Goal: Information Seeking & Learning: Learn about a topic

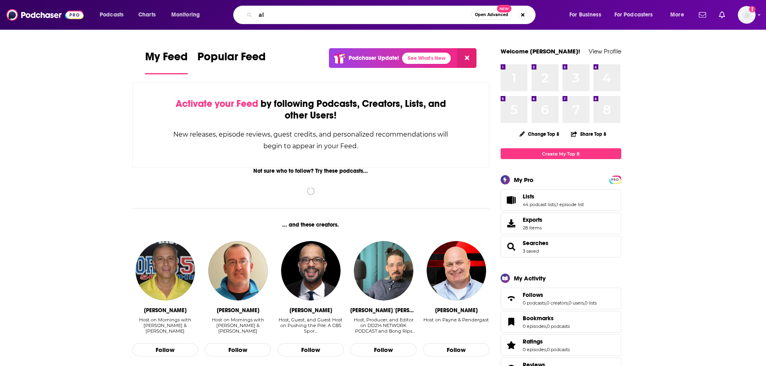
type input "a"
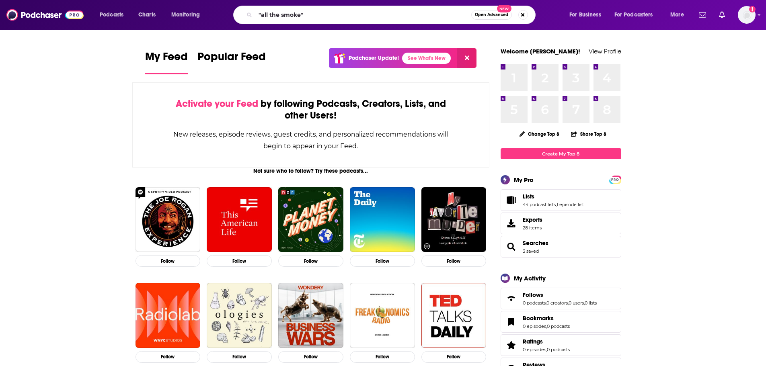
type input ""all the smoke""
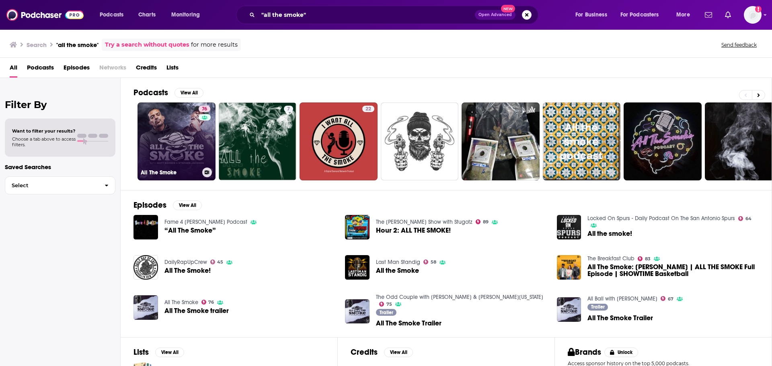
click at [168, 127] on link "76 All The Smoke" at bounding box center [177, 142] width 78 height 78
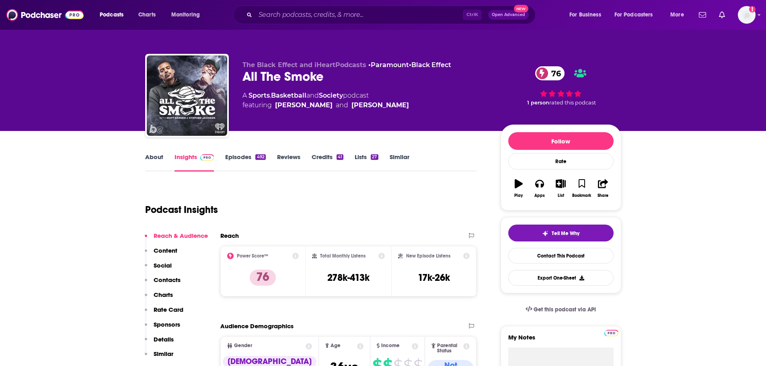
click at [151, 167] on link "About" at bounding box center [154, 162] width 18 height 19
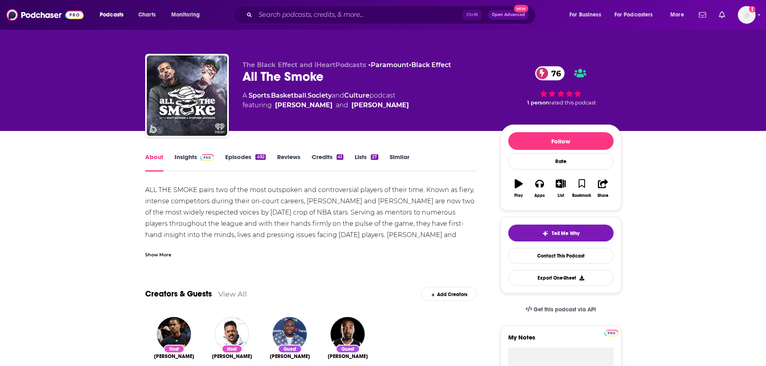
click at [160, 256] on div "Show More" at bounding box center [158, 255] width 26 height 8
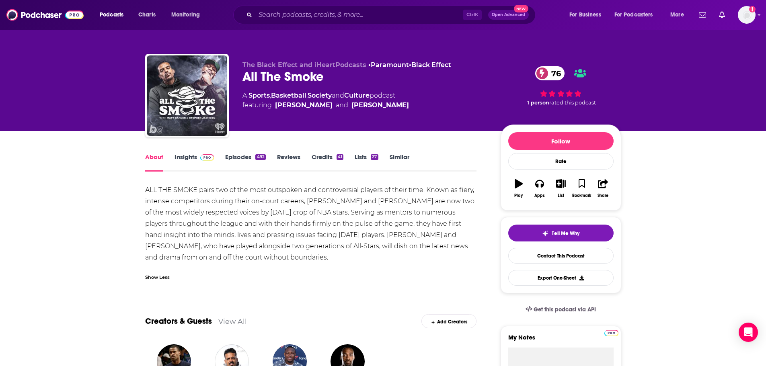
click at [194, 154] on link "Insights" at bounding box center [195, 162] width 40 height 19
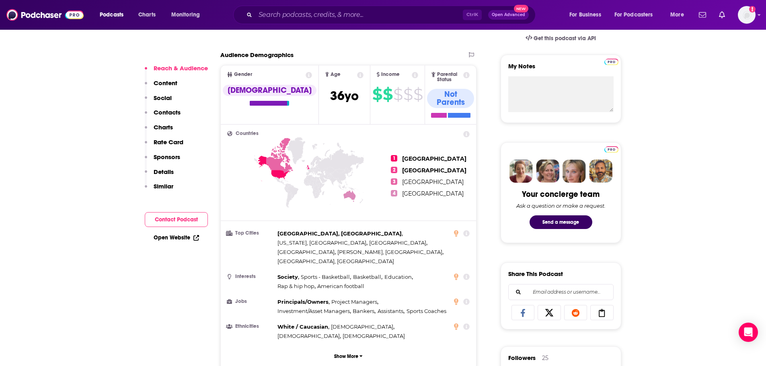
scroll to position [274, 0]
